Goal: Information Seeking & Learning: Learn about a topic

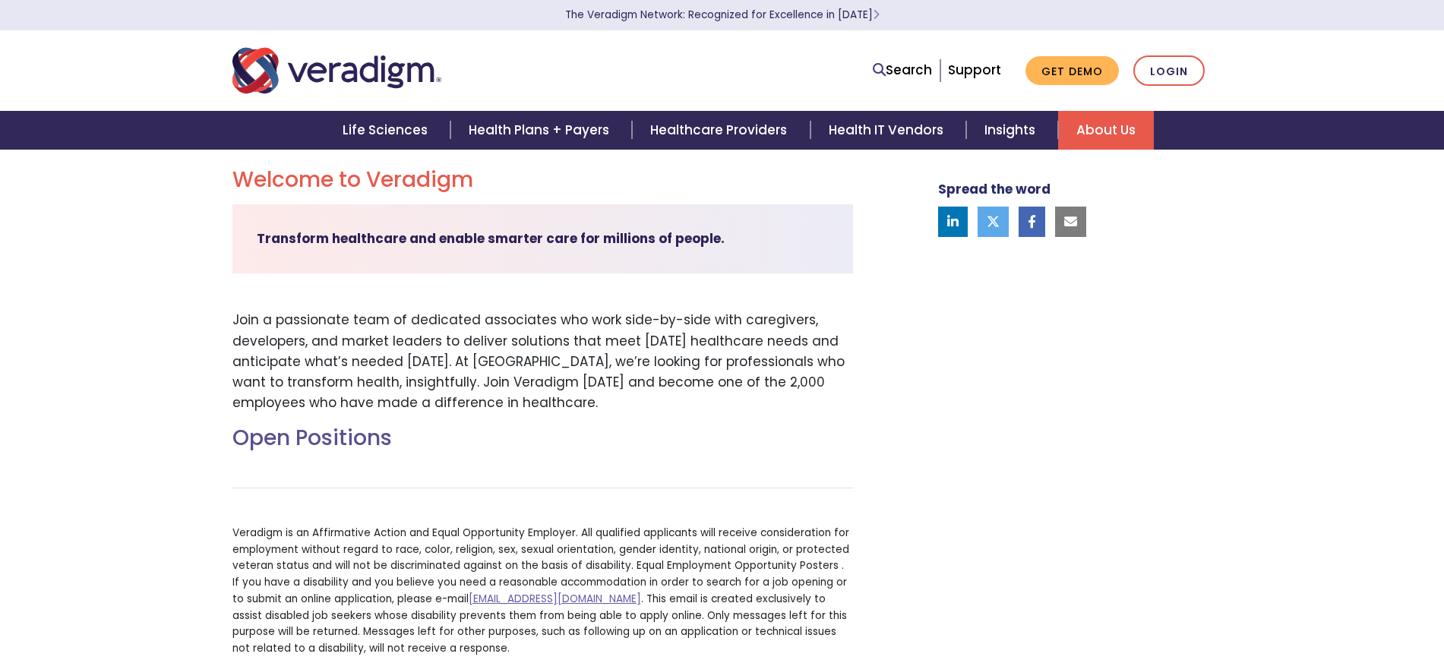
scroll to position [466, 0]
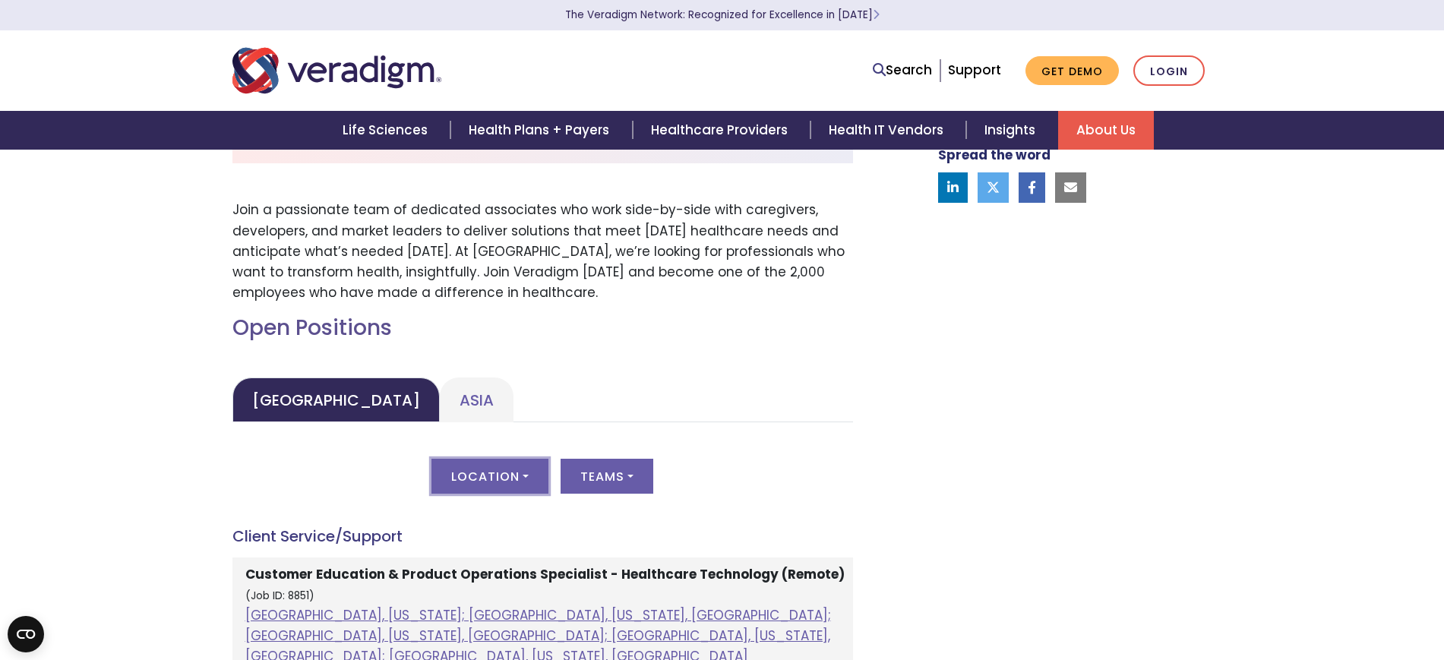
click at [514, 475] on button "Location" at bounding box center [490, 476] width 117 height 35
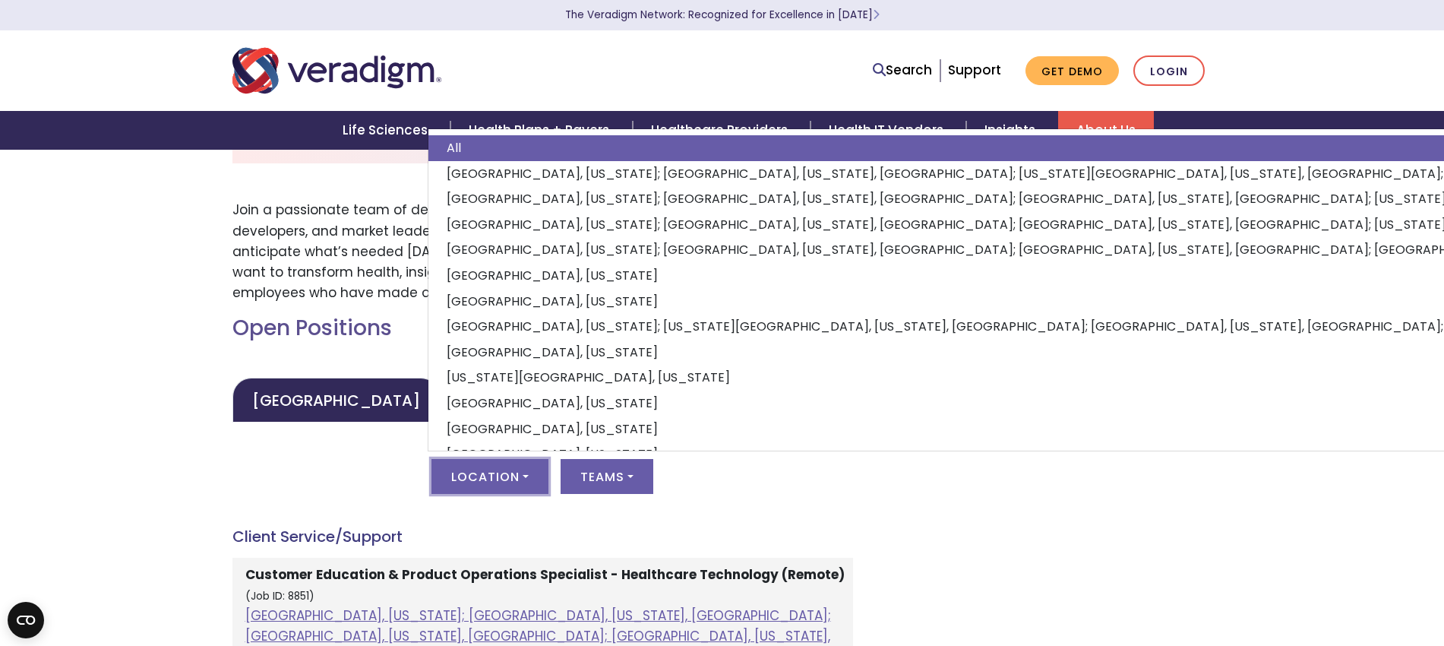
click at [511, 470] on button "Location" at bounding box center [490, 476] width 117 height 35
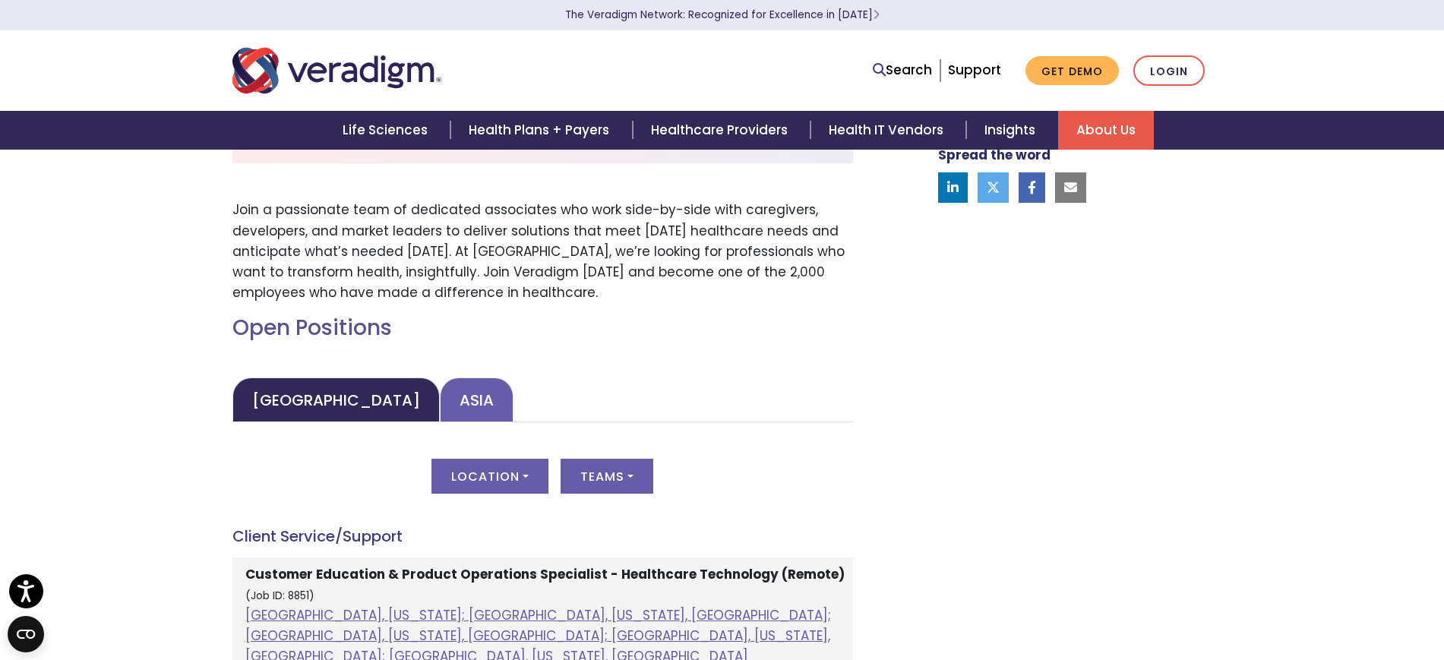
click at [440, 395] on link "Asia" at bounding box center [477, 400] width 74 height 45
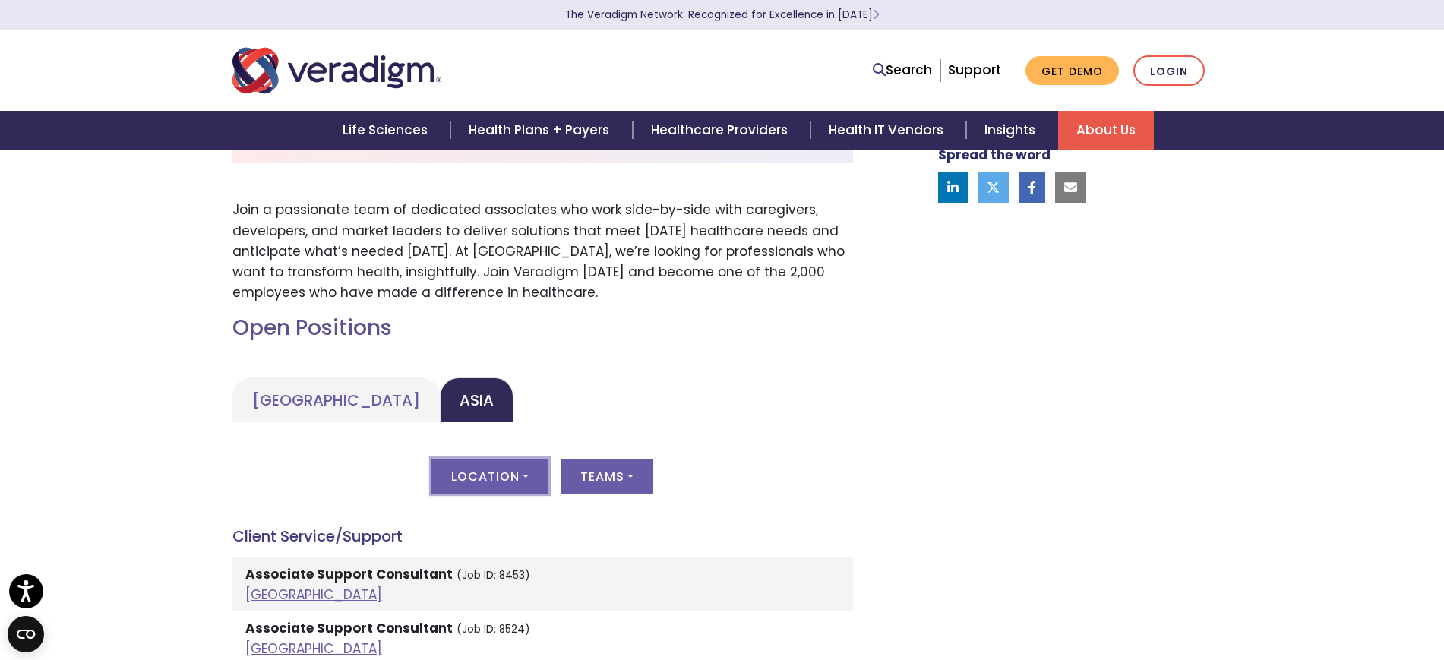
click at [505, 473] on button "Location" at bounding box center [490, 476] width 117 height 35
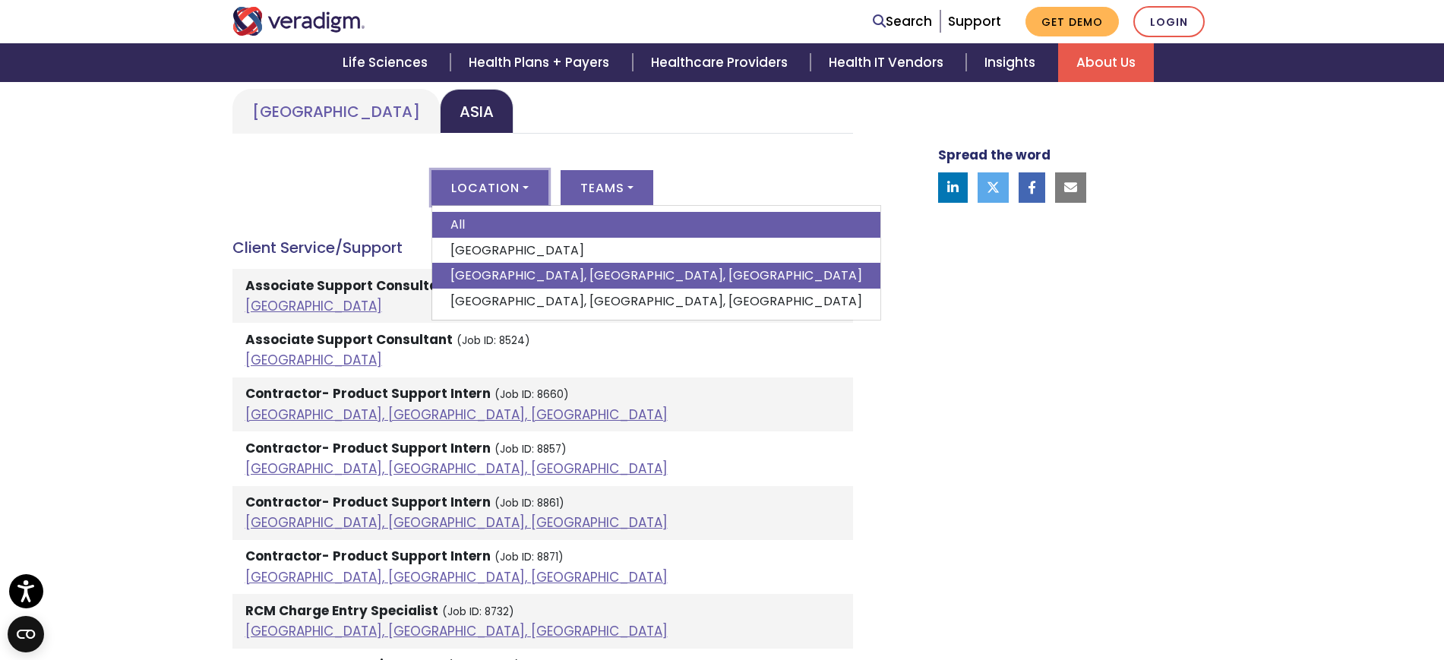
scroll to position [751, 0]
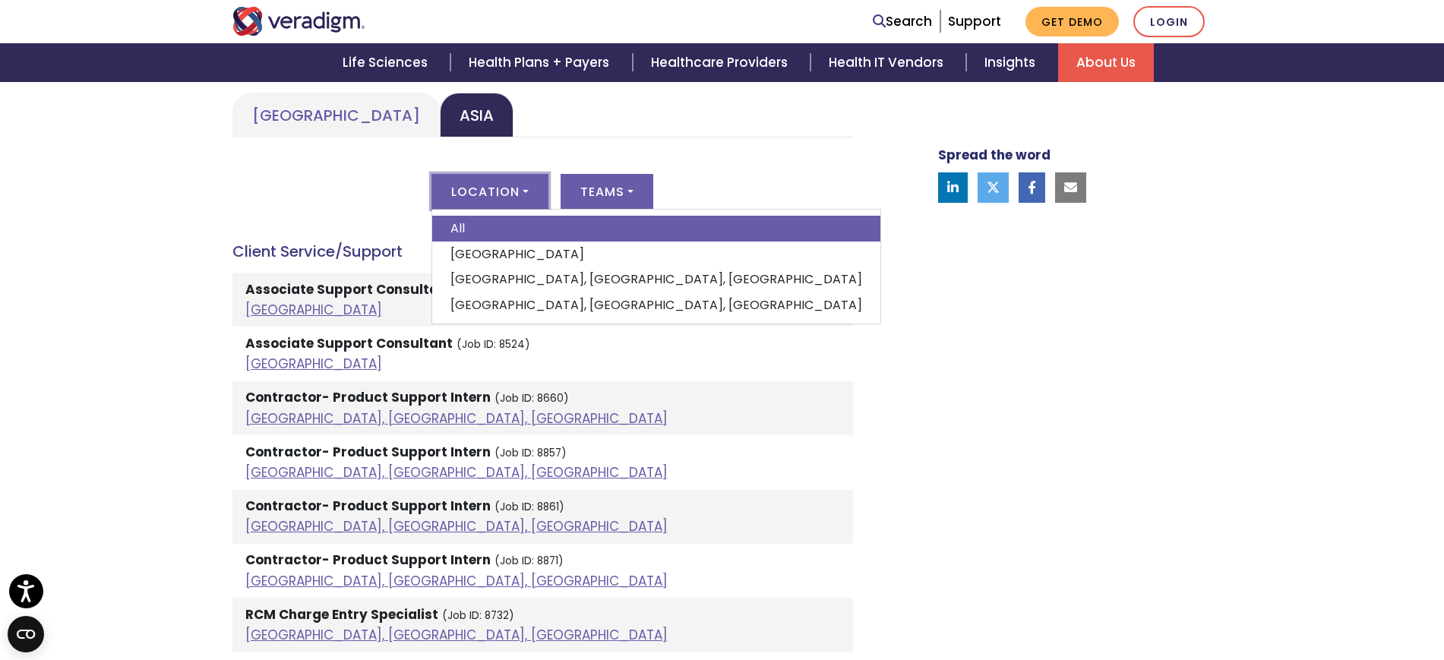
click at [523, 202] on button "Location" at bounding box center [490, 191] width 117 height 35
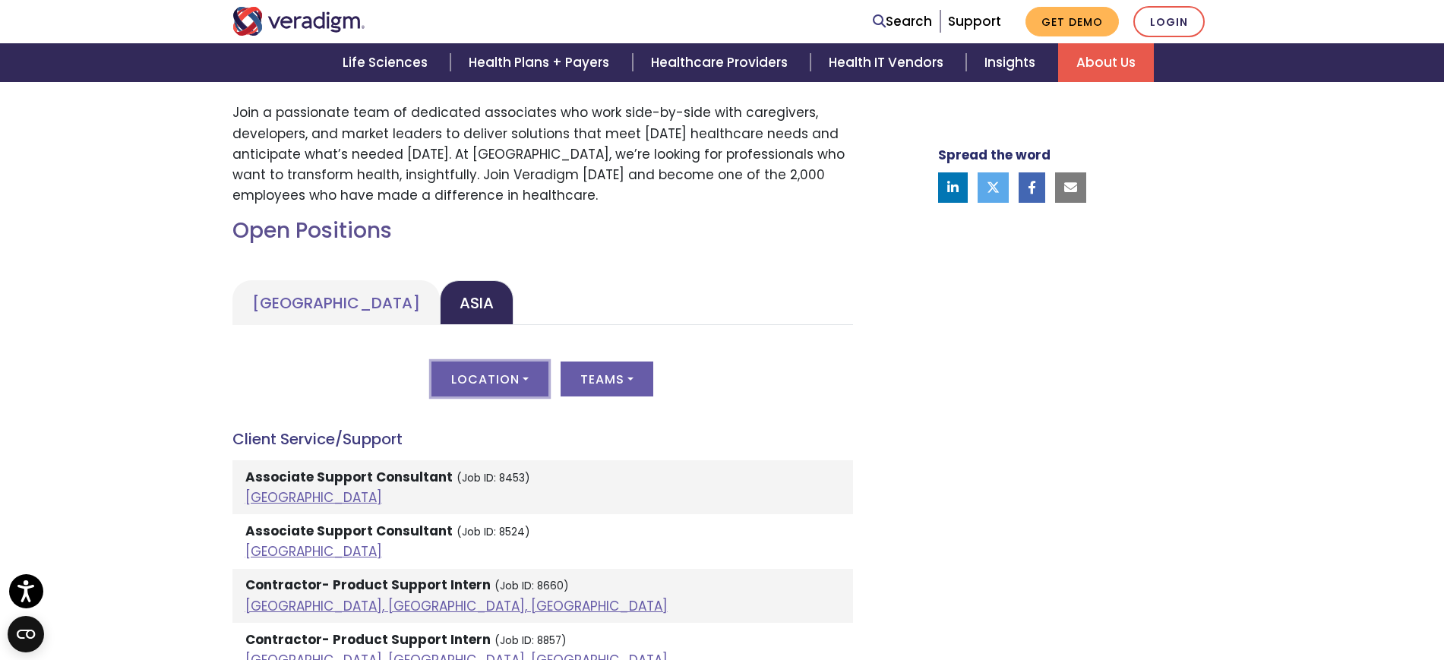
scroll to position [561, 0]
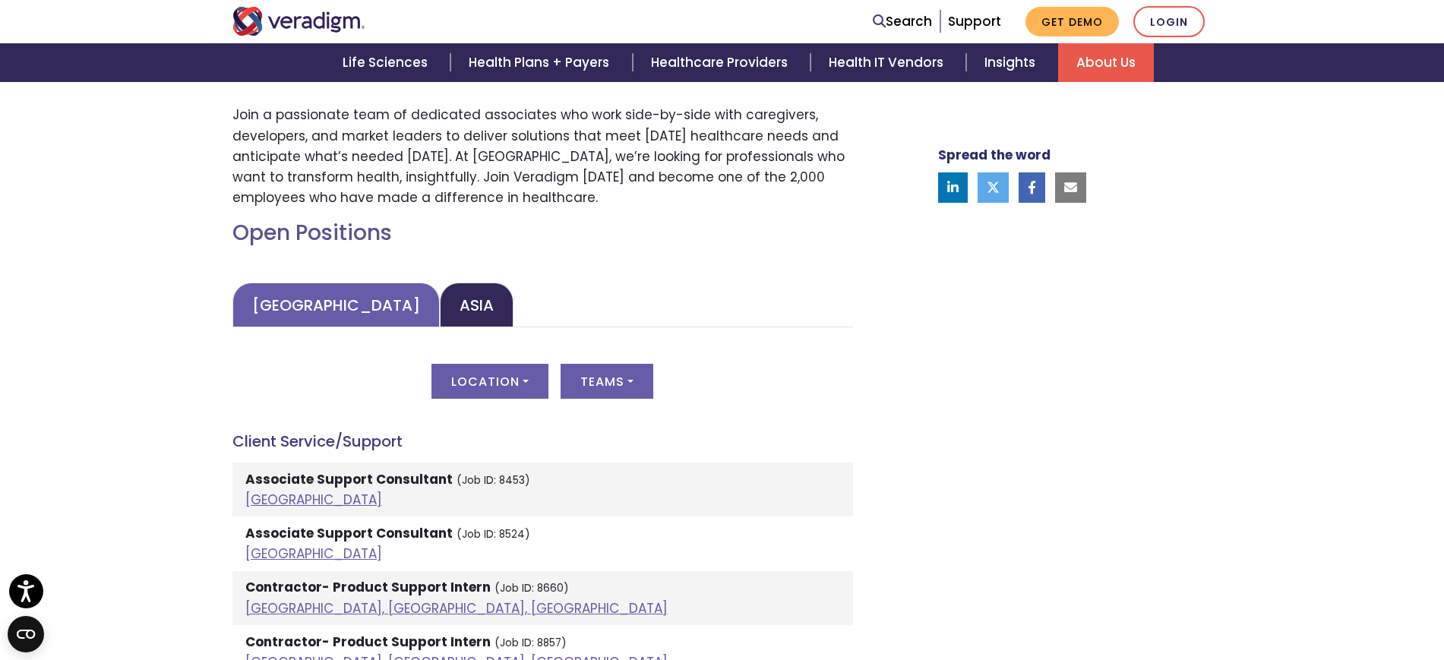
click at [348, 320] on link "[GEOGRAPHIC_DATA]" at bounding box center [335, 305] width 207 height 45
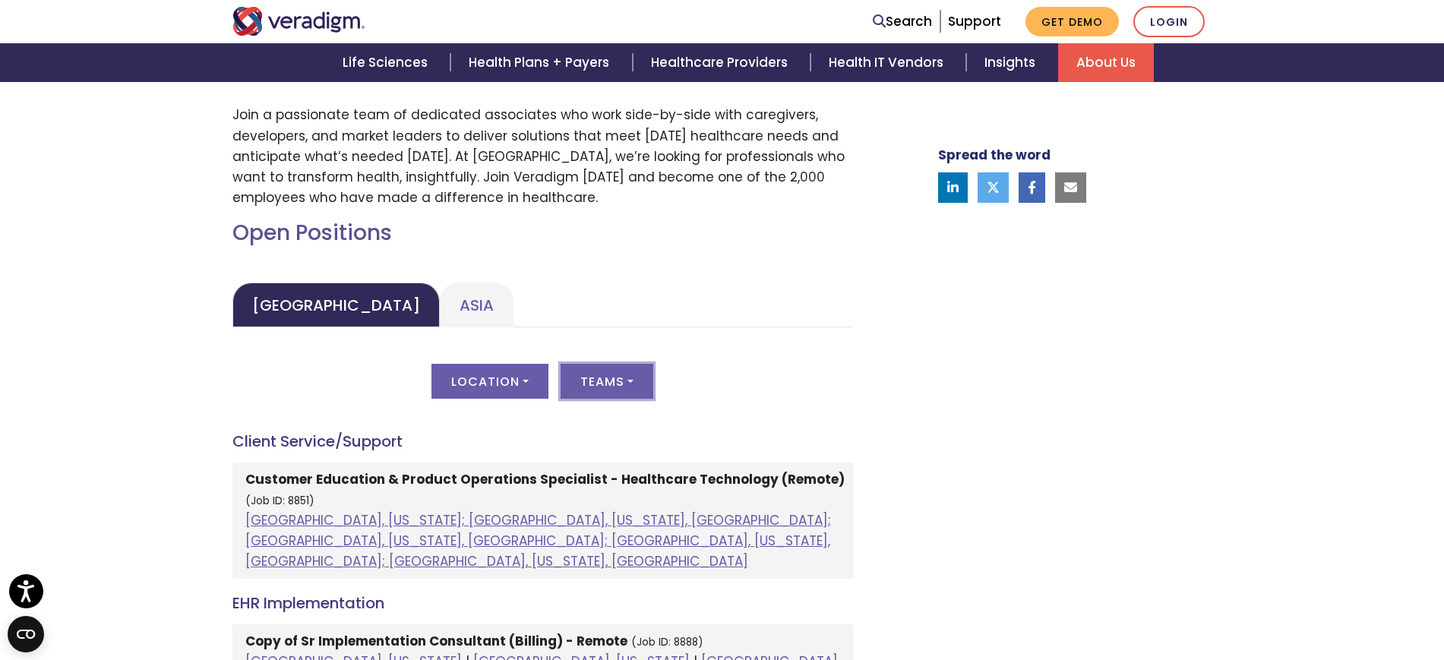
click at [604, 394] on button "Teams" at bounding box center [607, 381] width 93 height 35
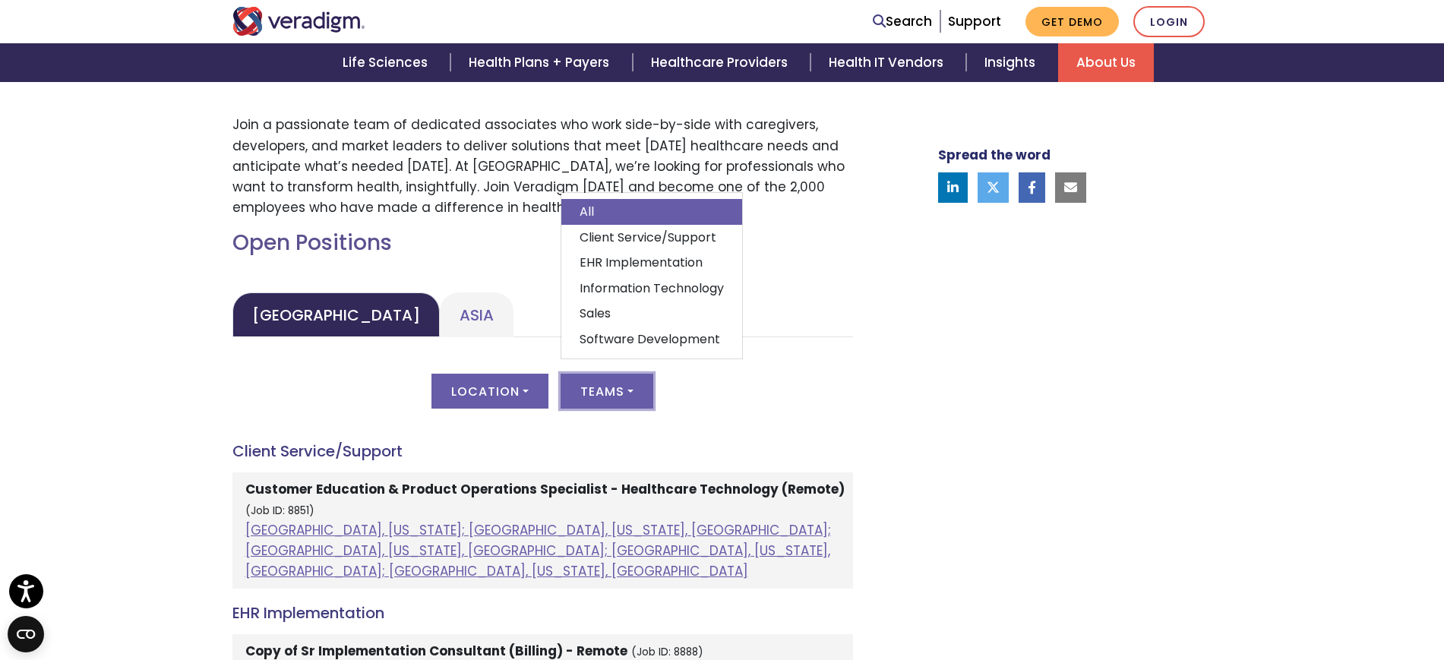
scroll to position [371, 0]
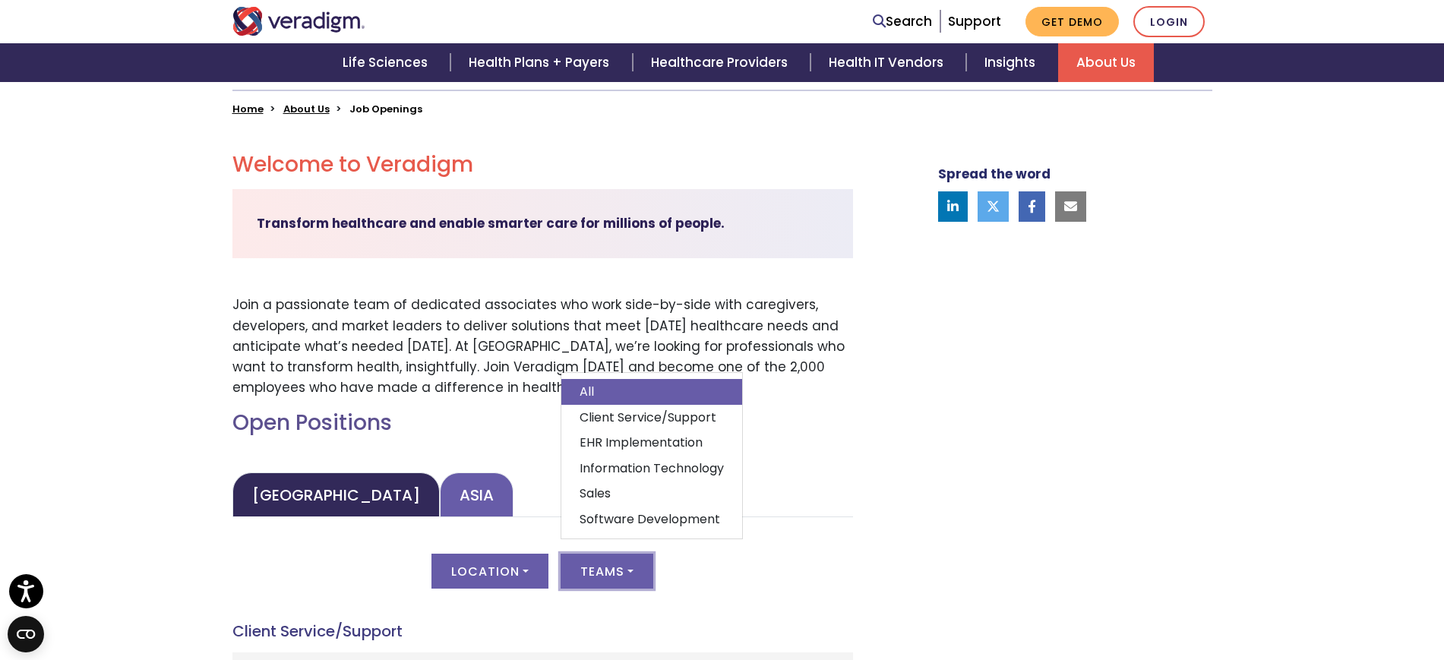
click at [440, 485] on link "Asia" at bounding box center [477, 495] width 74 height 45
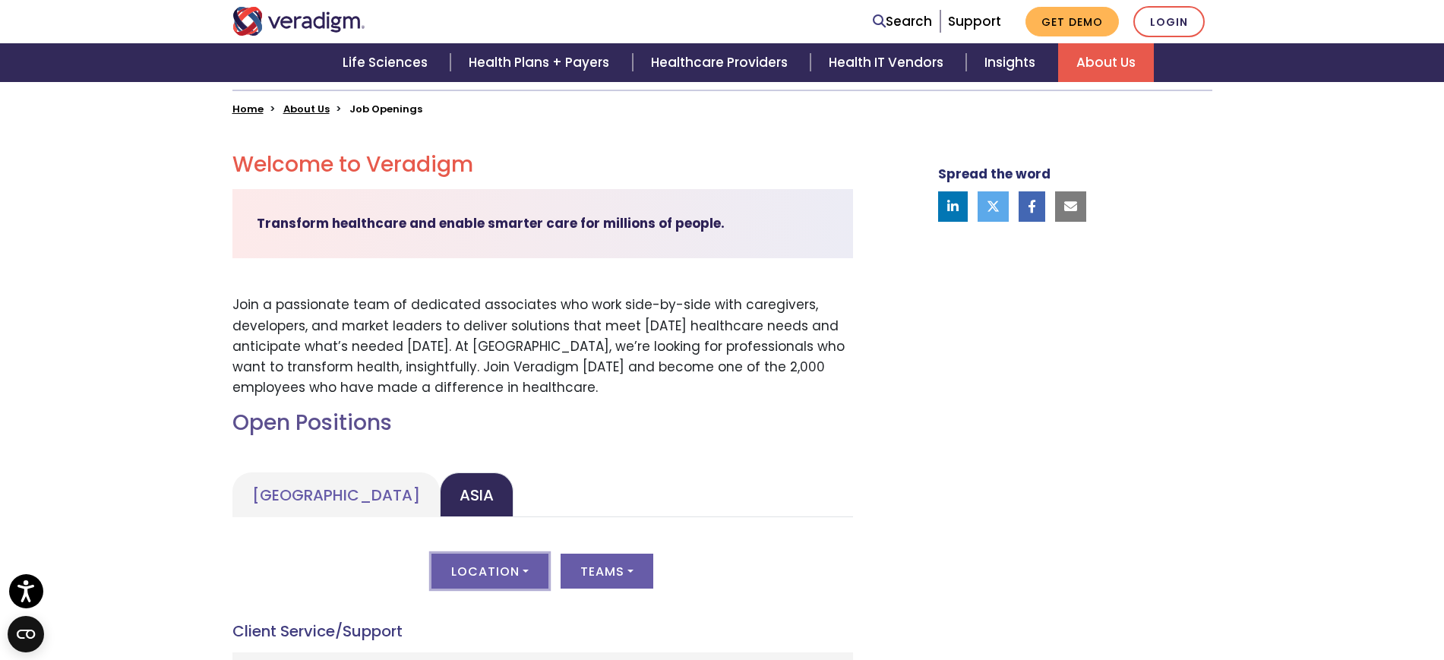
click at [514, 575] on button "Location" at bounding box center [490, 571] width 117 height 35
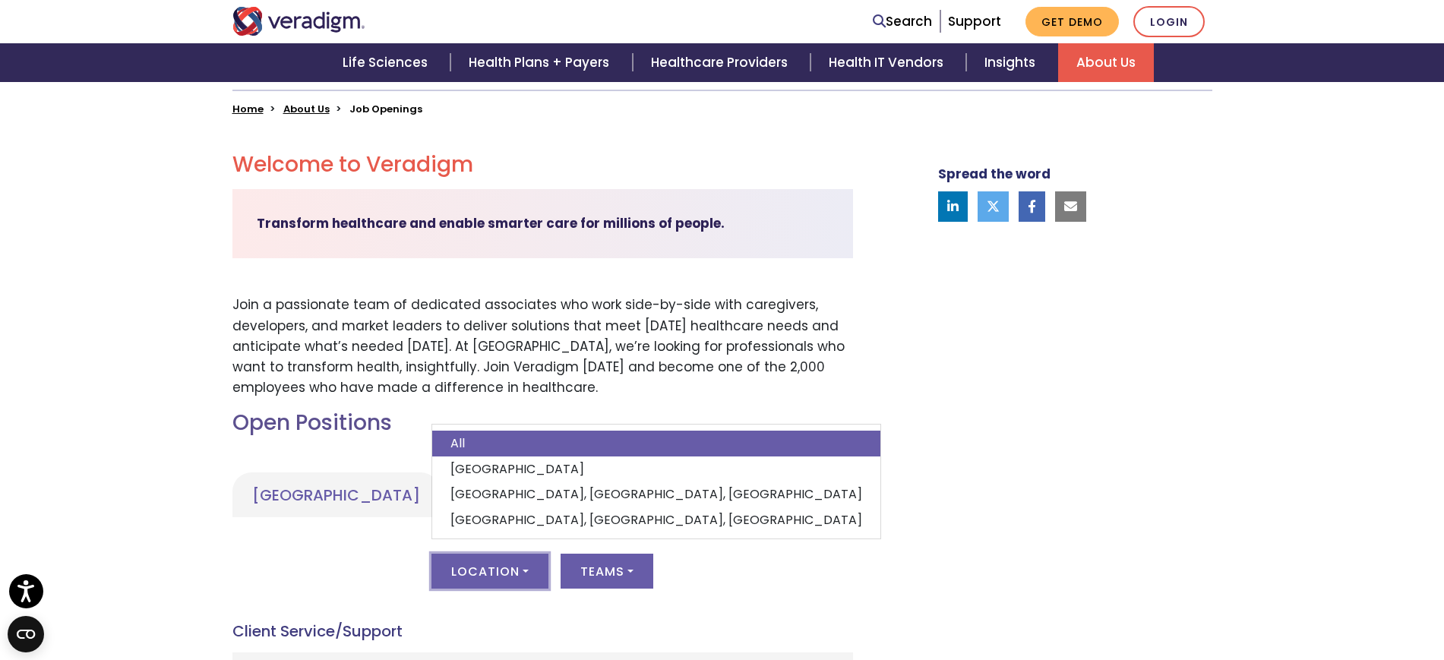
click at [732, 484] on ul "United States Asia" at bounding box center [542, 495] width 621 height 45
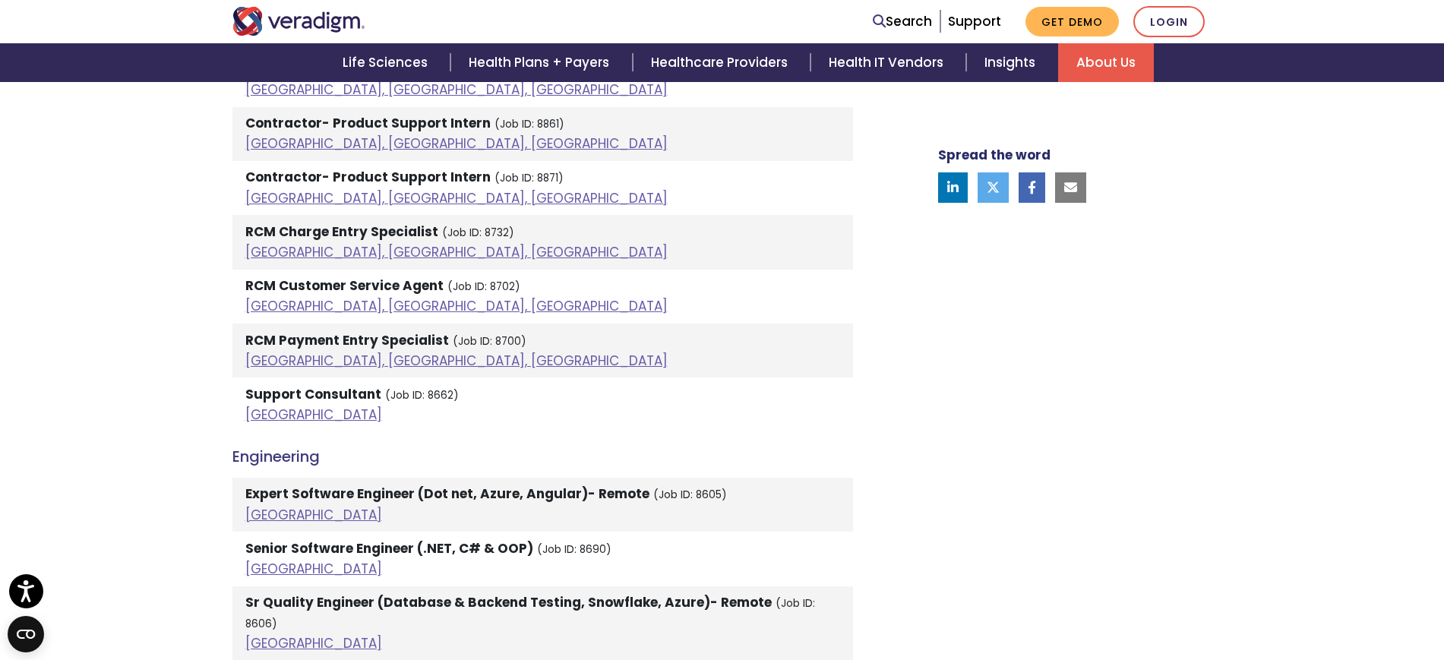
scroll to position [1320, 0]
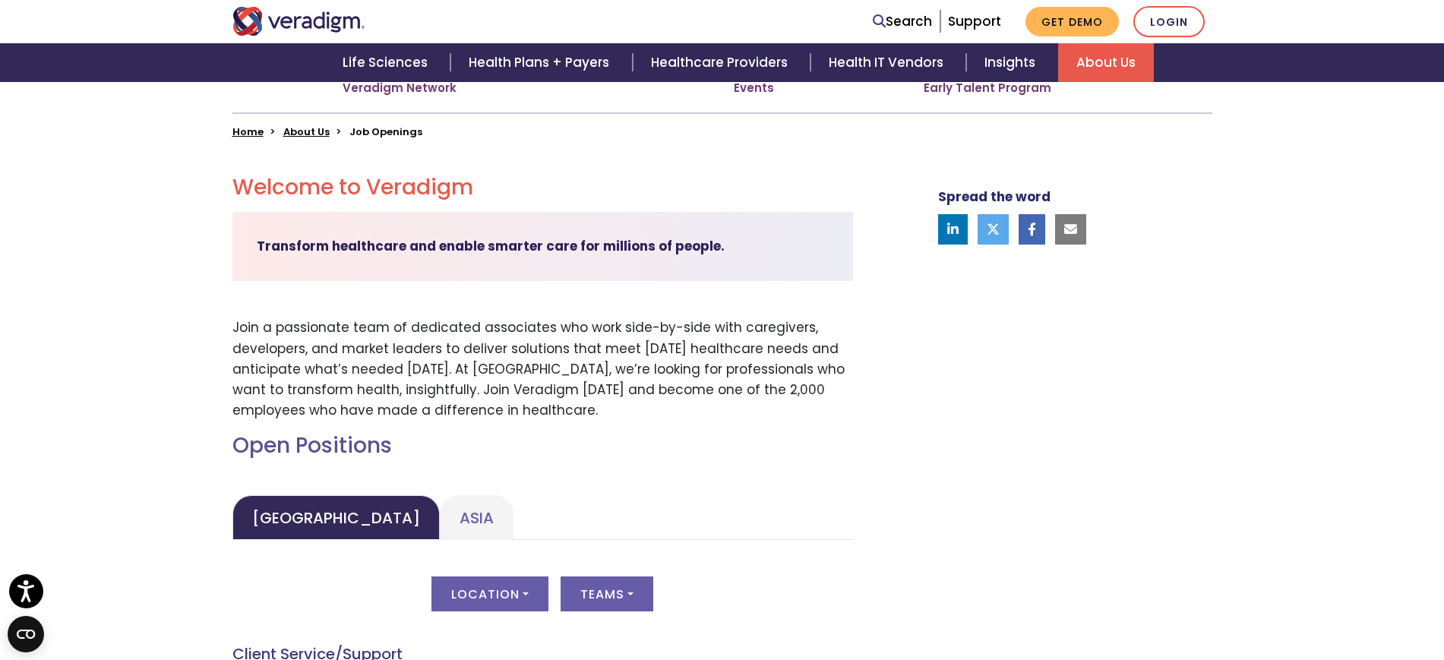
scroll to position [380, 0]
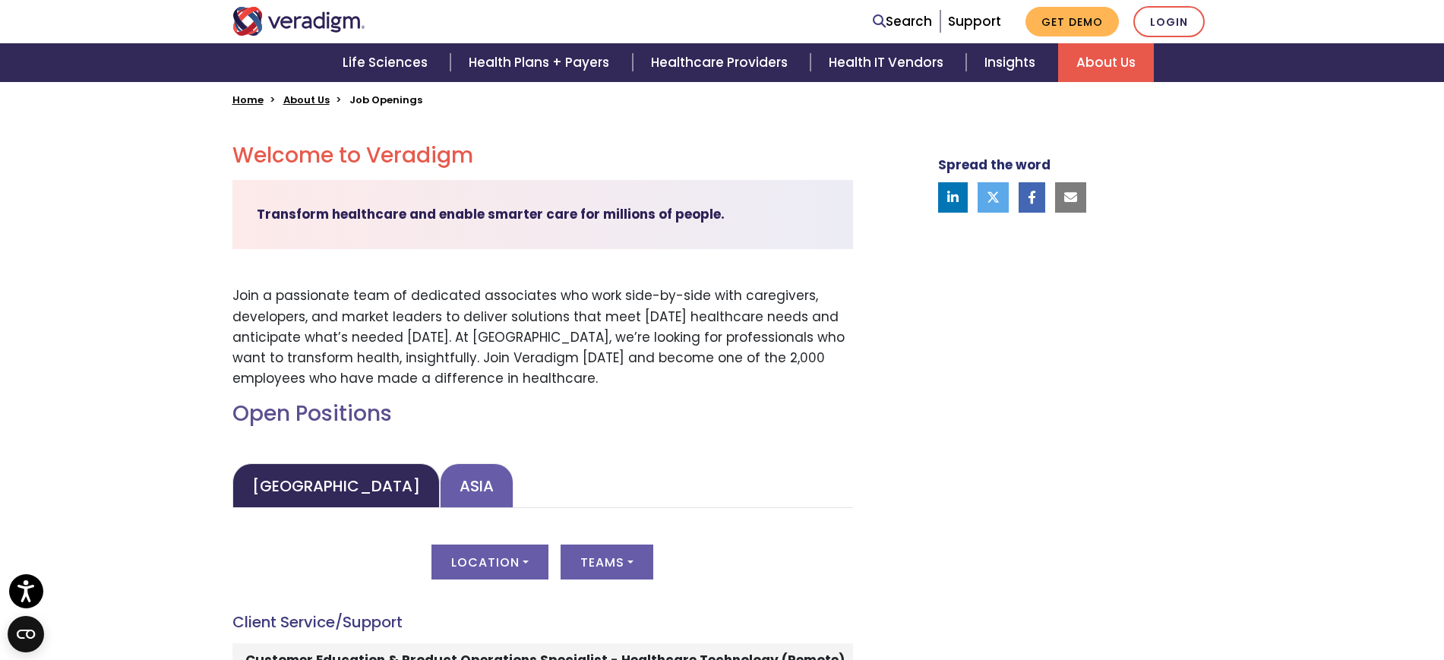
click at [440, 486] on link "Asia" at bounding box center [477, 485] width 74 height 45
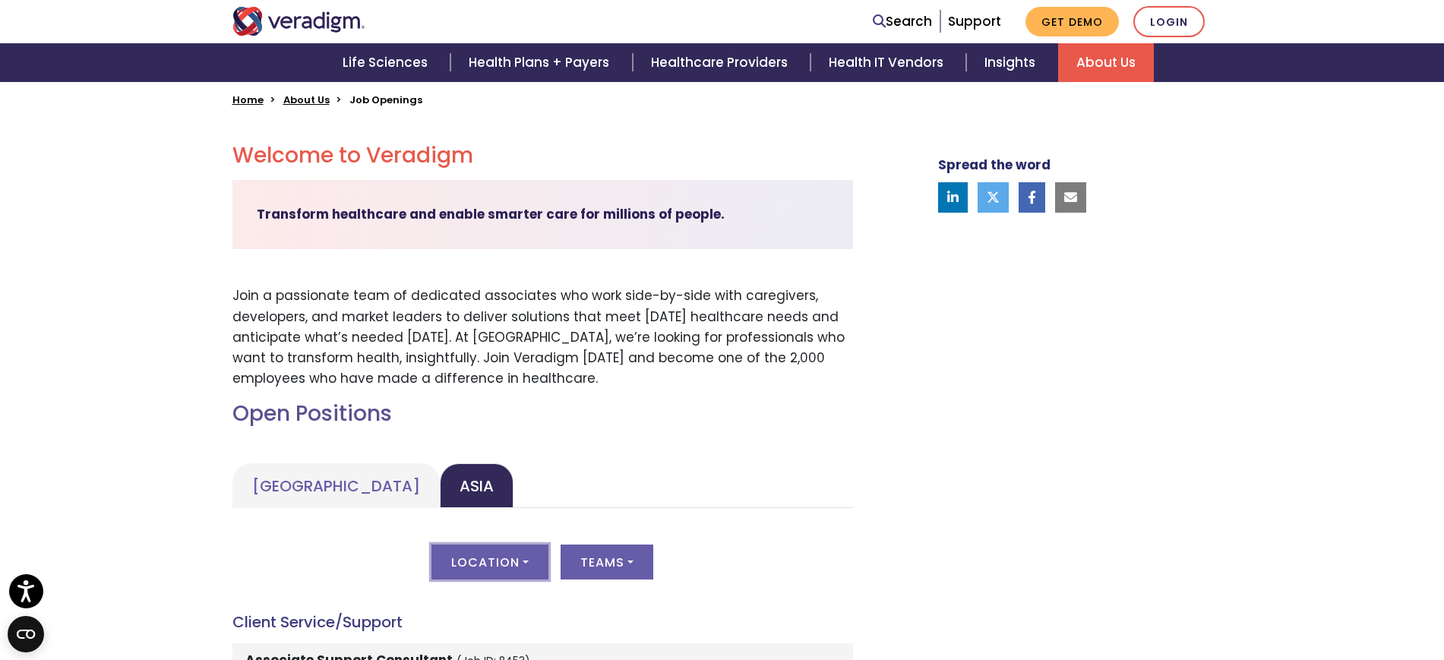
click at [511, 571] on button "Location" at bounding box center [490, 562] width 117 height 35
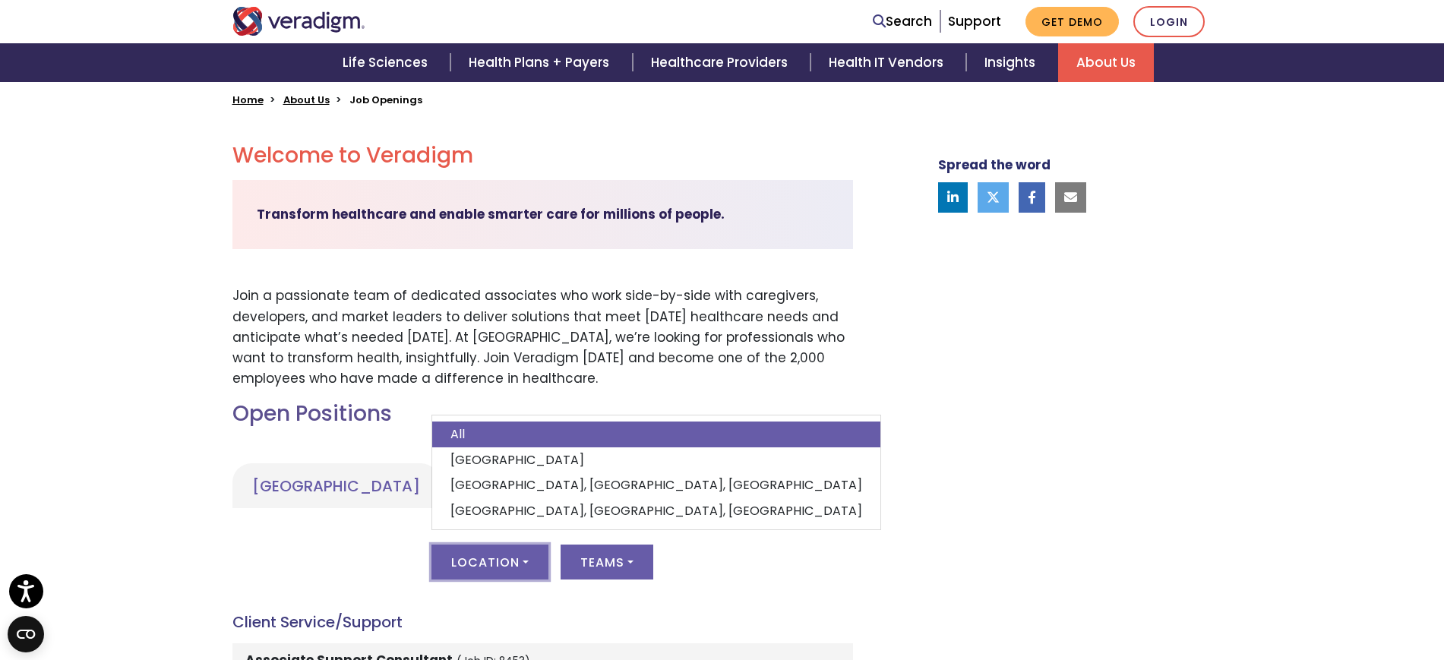
click at [511, 567] on button "Location" at bounding box center [490, 562] width 117 height 35
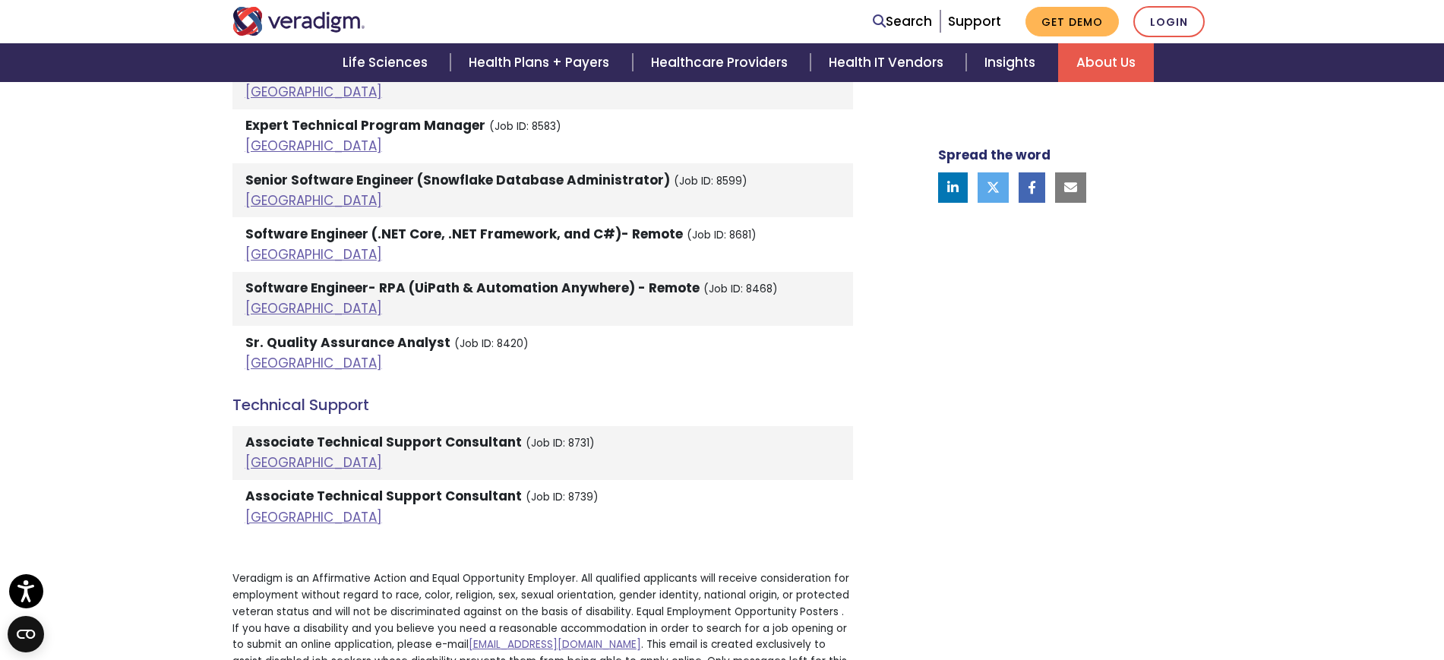
scroll to position [2754, 0]
